Goal: Information Seeking & Learning: Learn about a topic

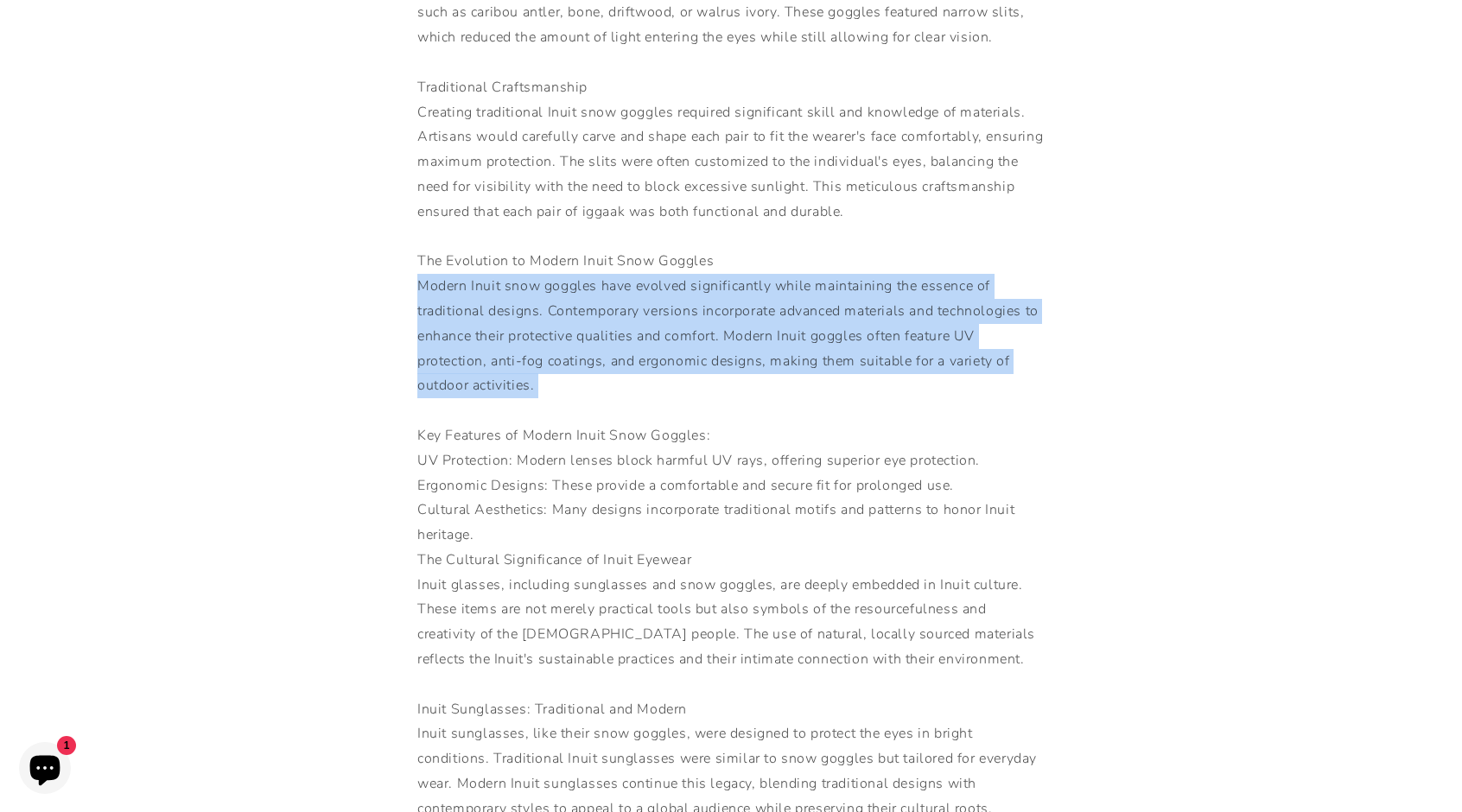
scroll to position [670, 0]
click at [784, 251] on div "[DEMOGRAPHIC_DATA] snow goggles, also known as iggaak, are a remarkable example…" at bounding box center [731, 597] width 628 height 1841
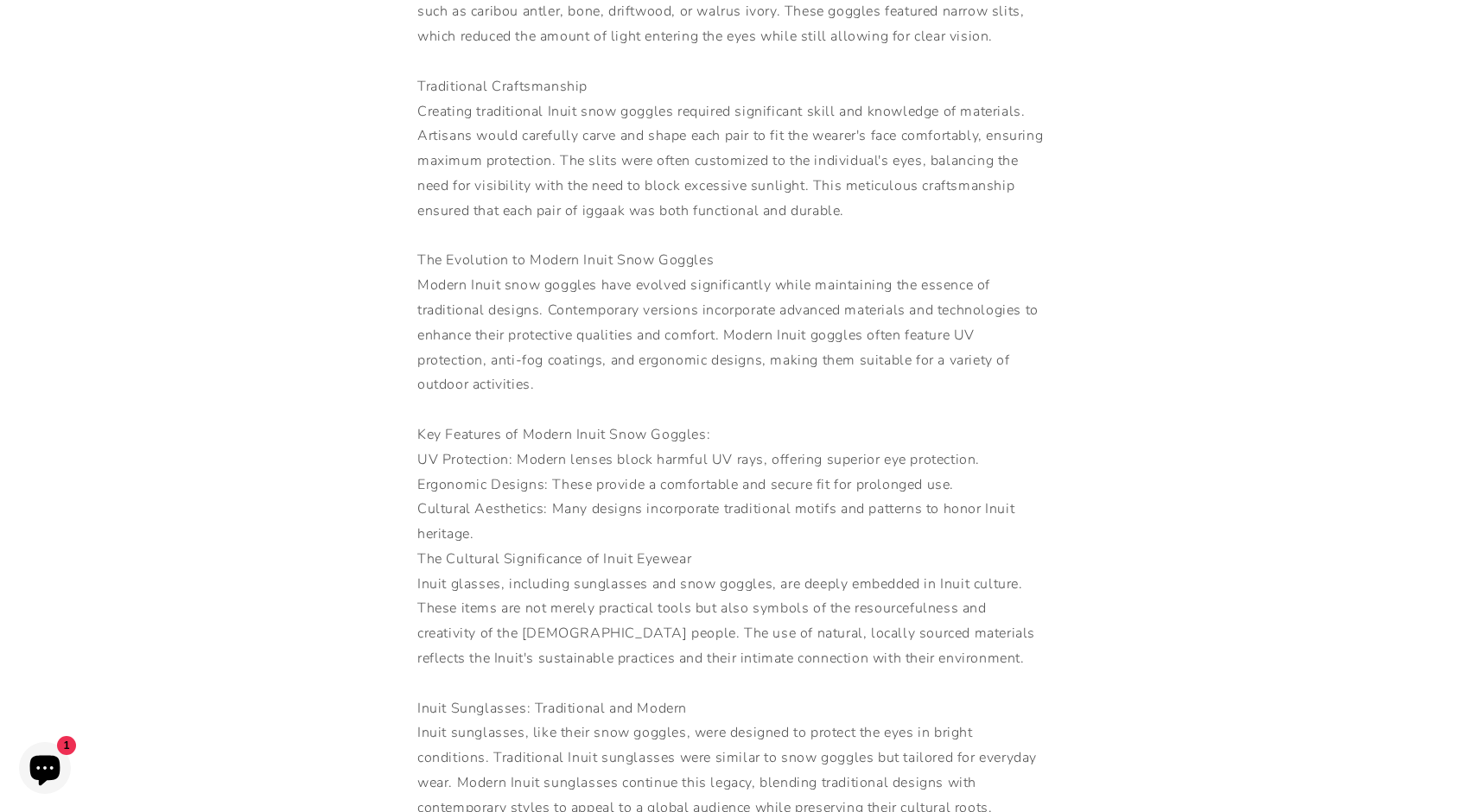
click at [784, 251] on div "[DEMOGRAPHIC_DATA] snow goggles, also known as iggaak, are a remarkable example…" at bounding box center [731, 597] width 628 height 1841
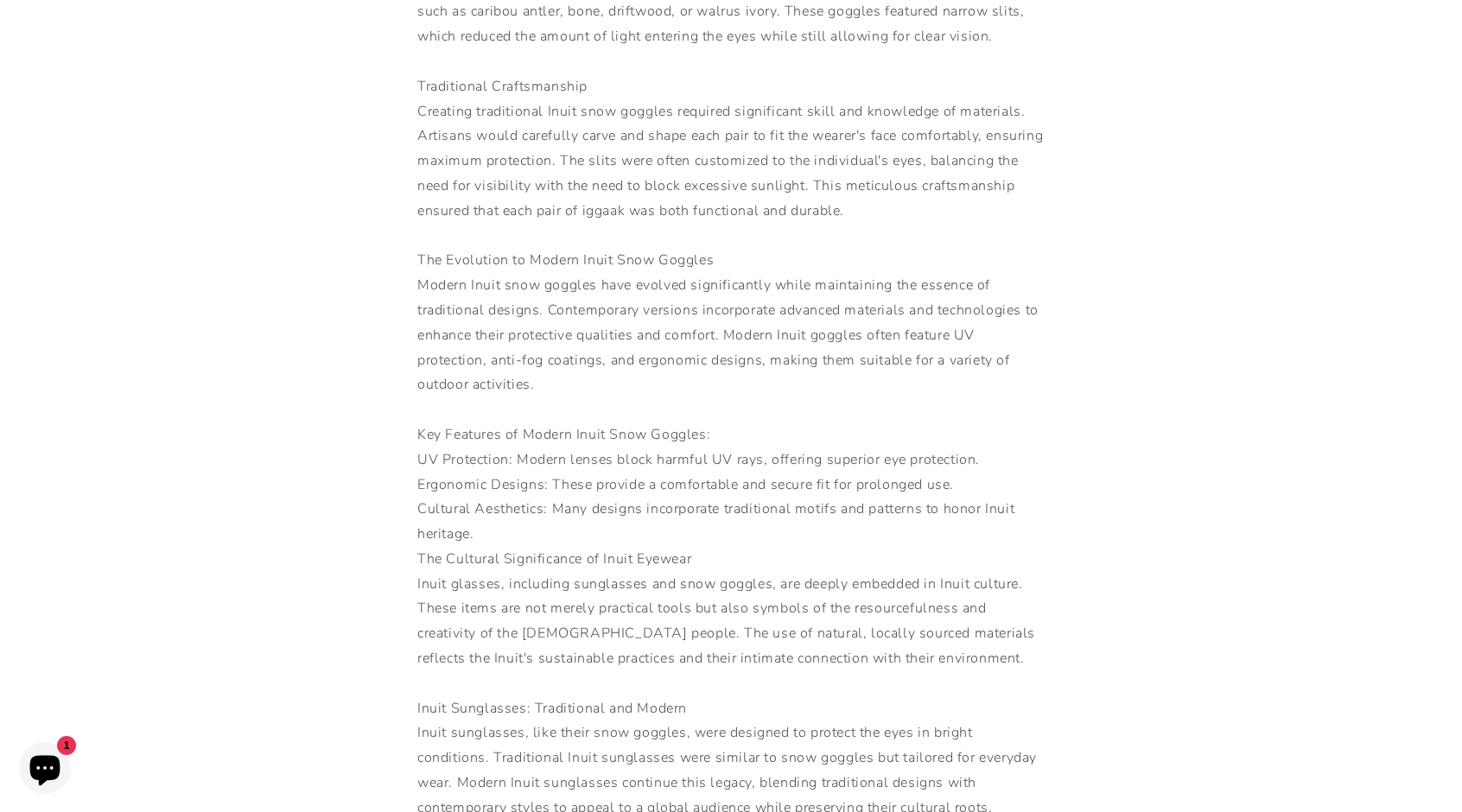
click at [784, 251] on div "[DEMOGRAPHIC_DATA] snow goggles, also known as iggaak, are a remarkable example…" at bounding box center [731, 597] width 628 height 1841
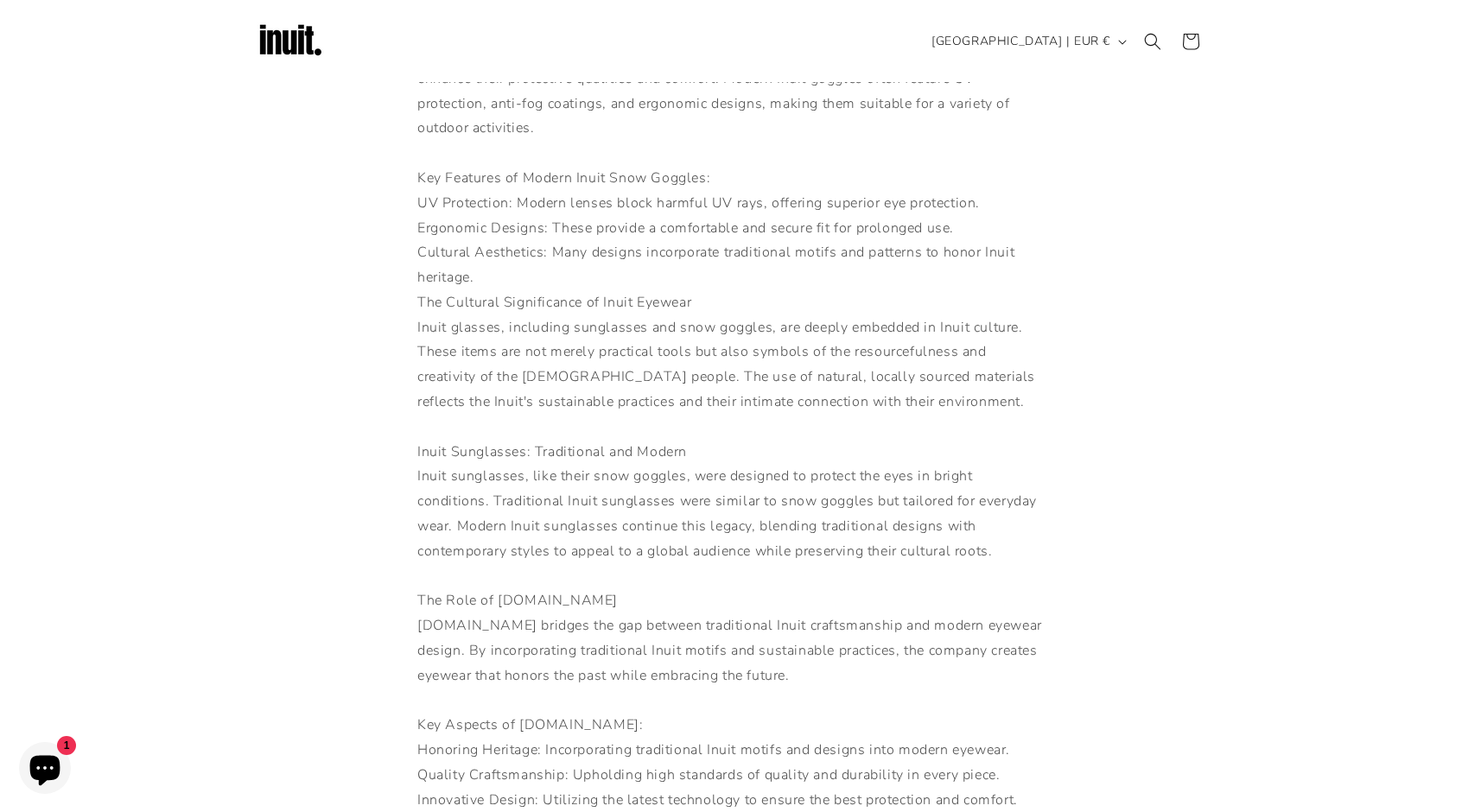
scroll to position [929, 0]
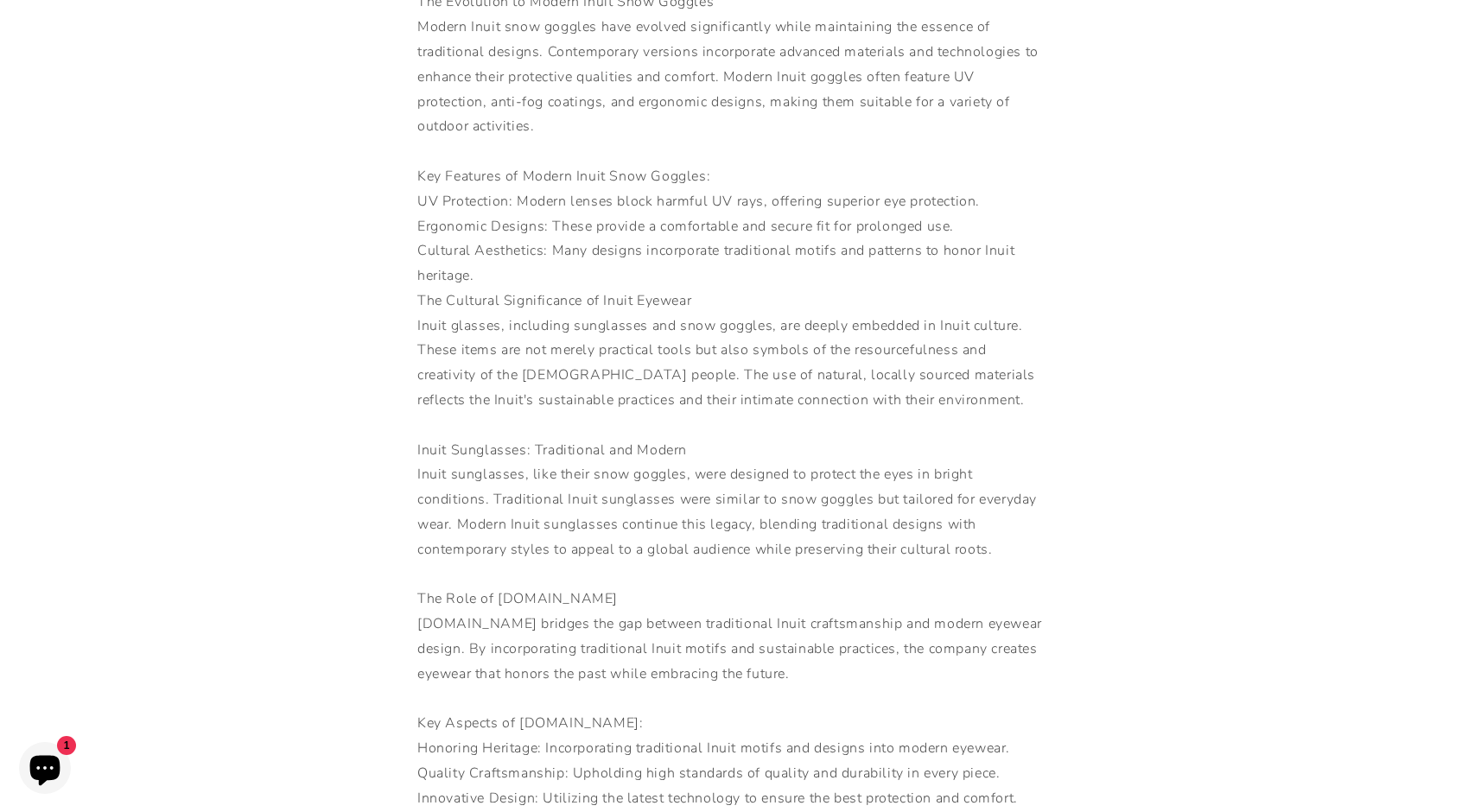
click at [519, 421] on div "[DEMOGRAPHIC_DATA] snow goggles, also known as iggaak, are a remarkable example…" at bounding box center [731, 339] width 628 height 1841
